Goal: Find specific page/section: Find specific page/section

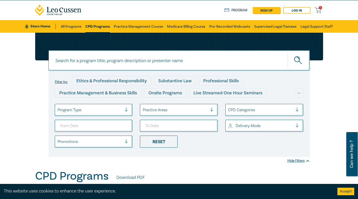
scroll to position [17, 0]
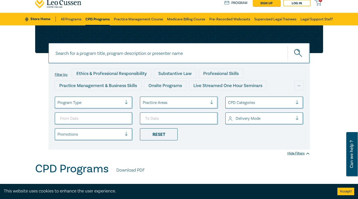
click at [88, 86] on div "Practice Management & Business Skills" at bounding box center [98, 86] width 87 height 10
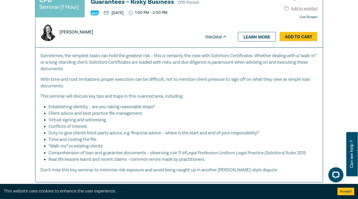
scroll to position [2096, 0]
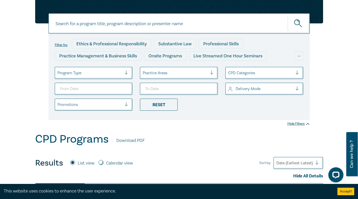
scroll to position [201, 0]
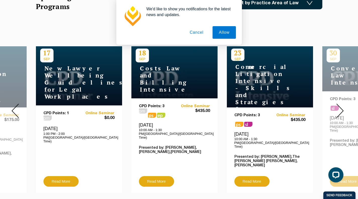
click at [47, 115] on span "pm" at bounding box center [48, 117] width 8 height 5
